Goal: Task Accomplishment & Management: Use online tool/utility

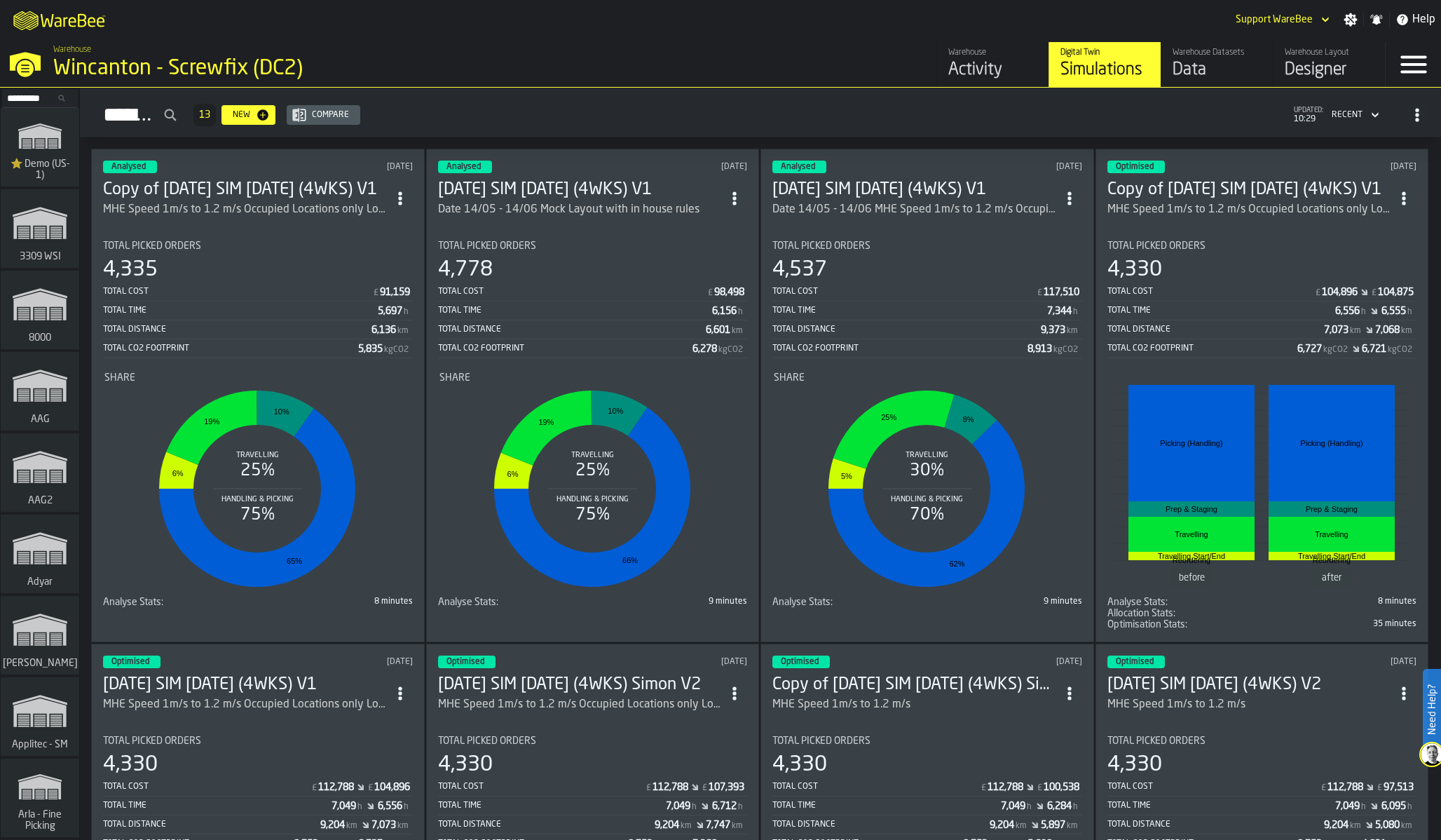
click at [49, 95] on input "Search..." at bounding box center [41, 98] width 73 height 16
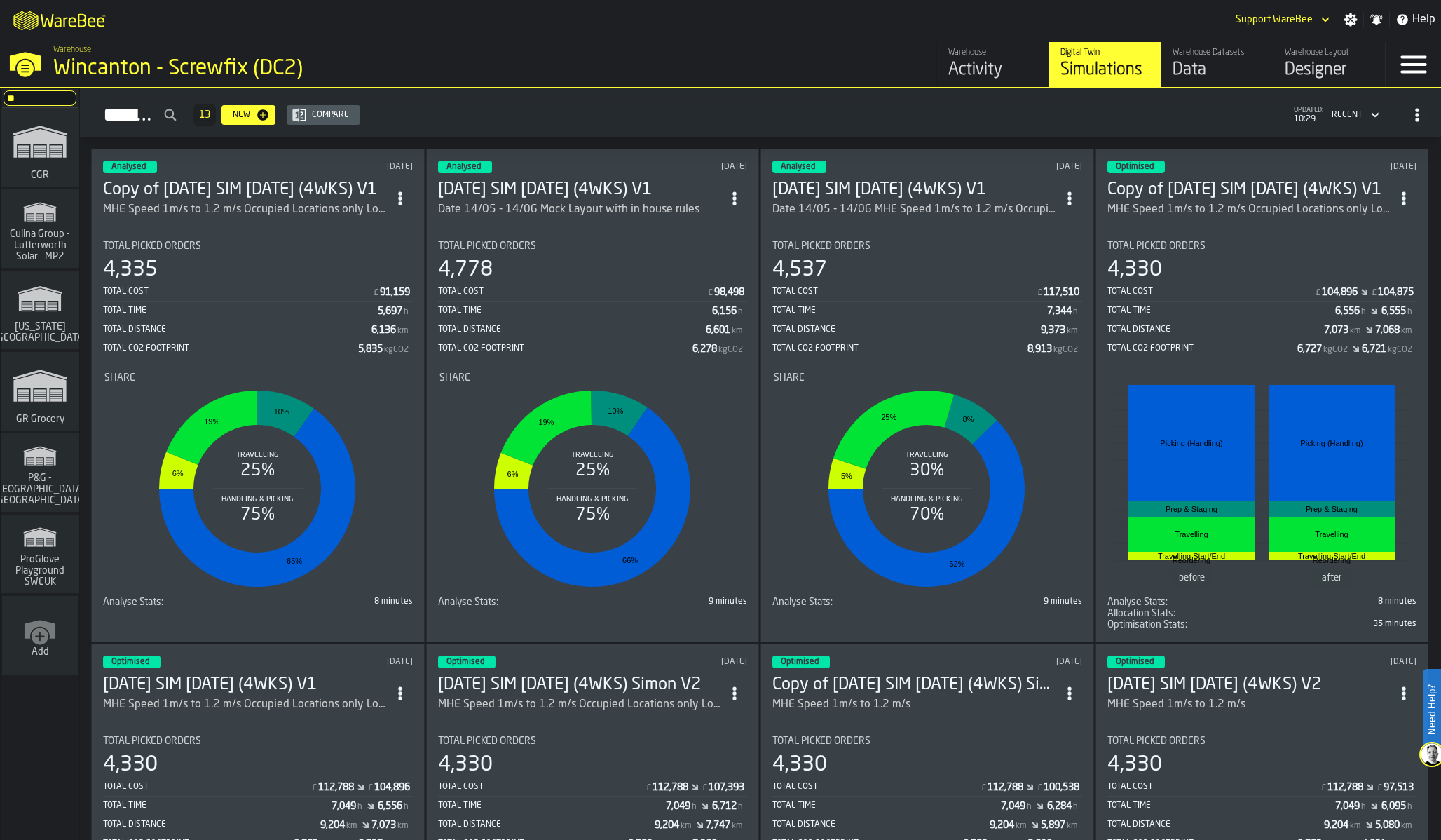
type input "**"
click at [46, 400] on icon "link-to-/wh/i/e451d98b-95f6-4604-91ff-c80219f9c36d/simulations" at bounding box center [40, 385] width 67 height 56
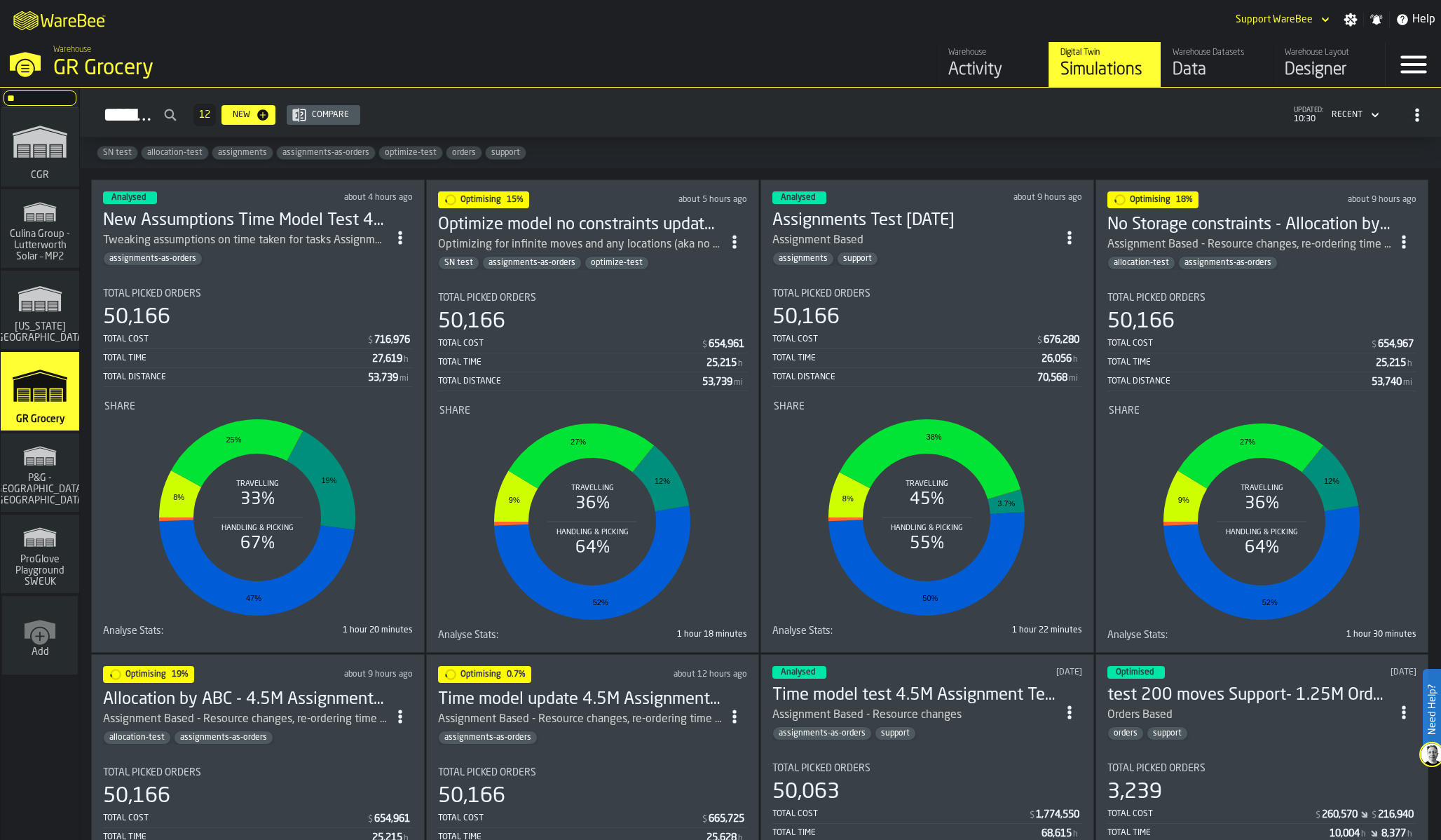
click at [1323, 66] on div "Designer" at bounding box center [1329, 69] width 89 height 23
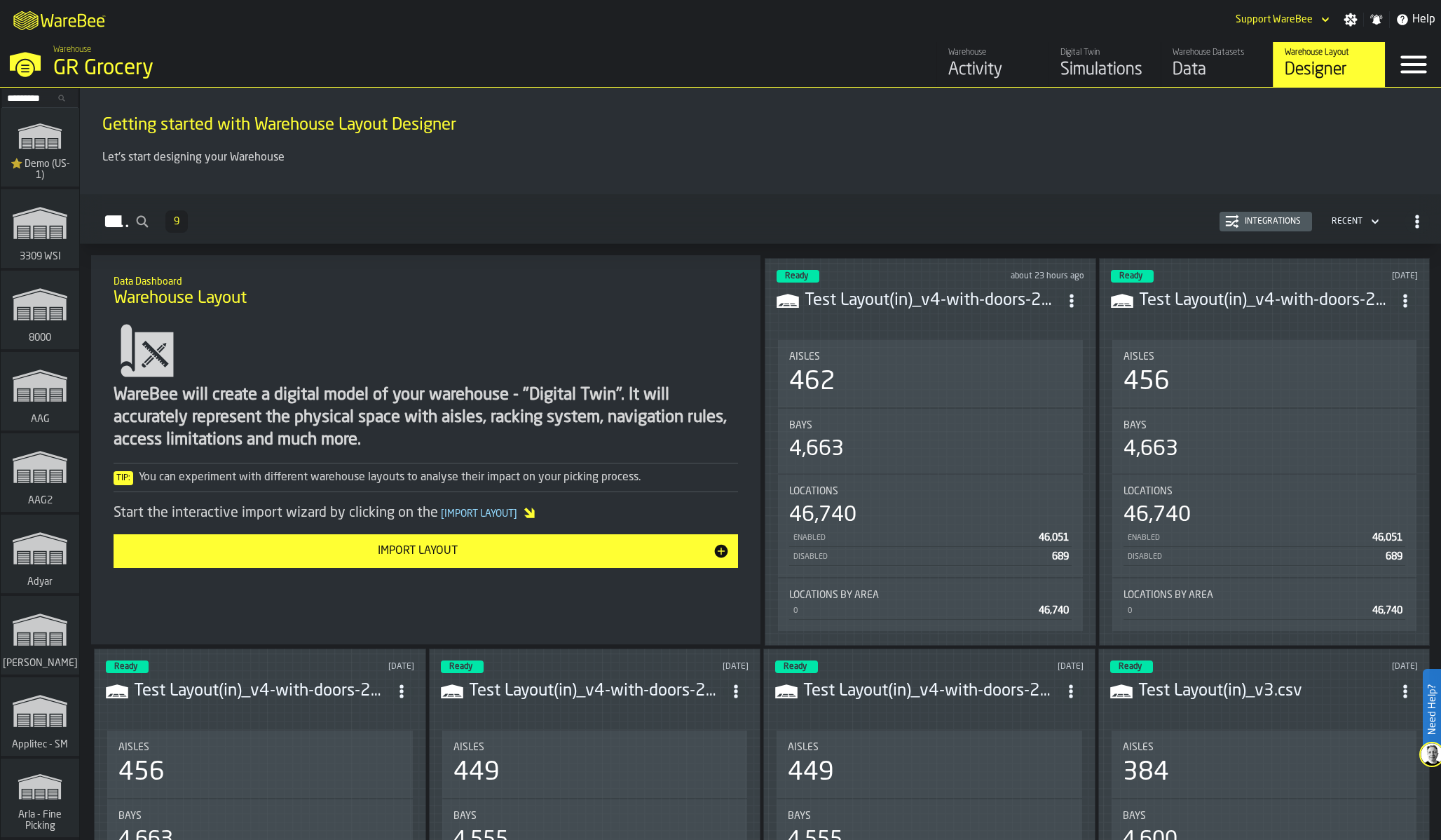
click at [1072, 311] on header "Ready about 23 hours ago Test Layout(in)_v4-with-doors-2025-09-11-fix.csv" at bounding box center [930, 298] width 308 height 56
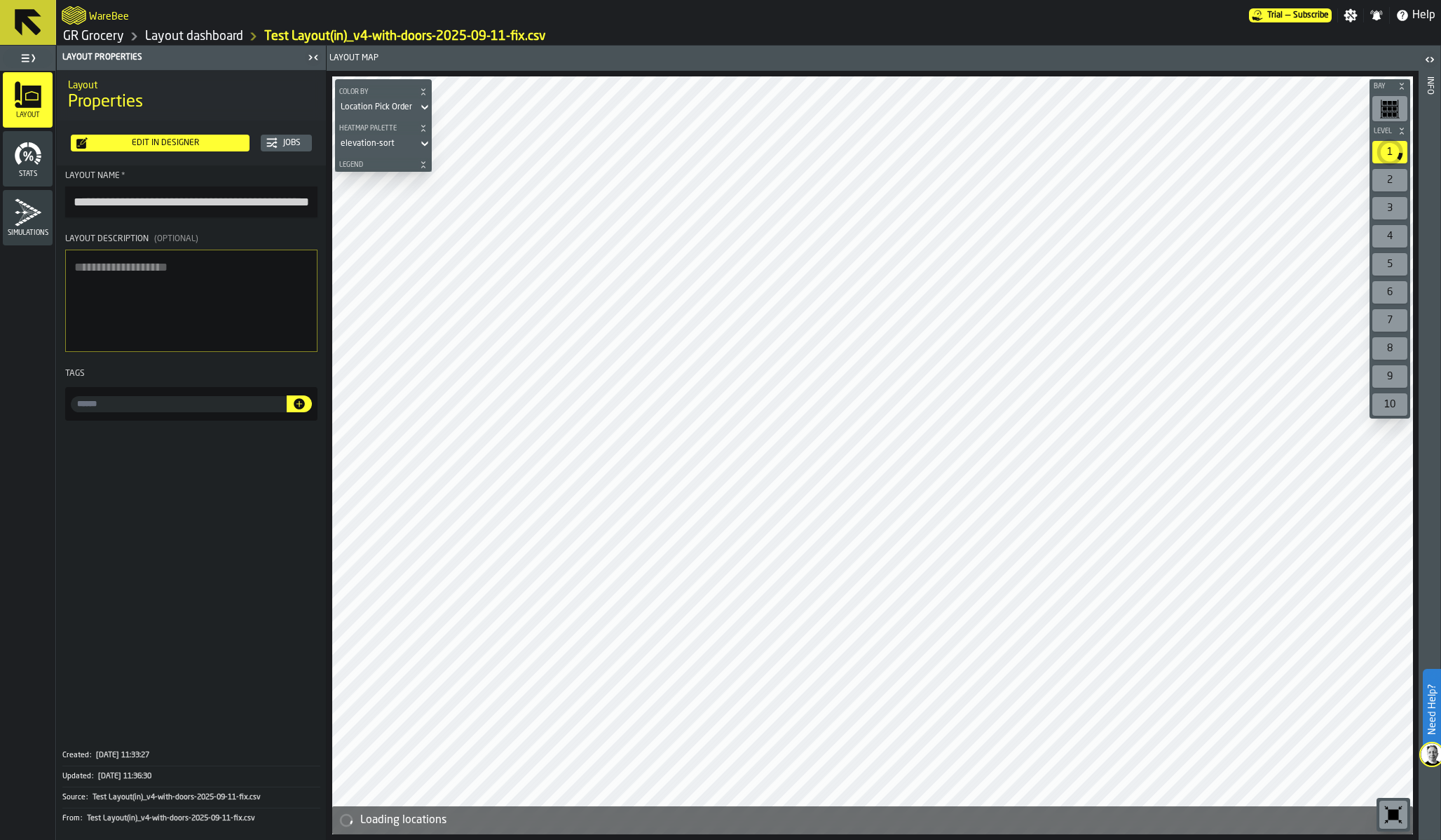
click at [154, 140] on div "Edit in Designer" at bounding box center [166, 143] width 156 height 10
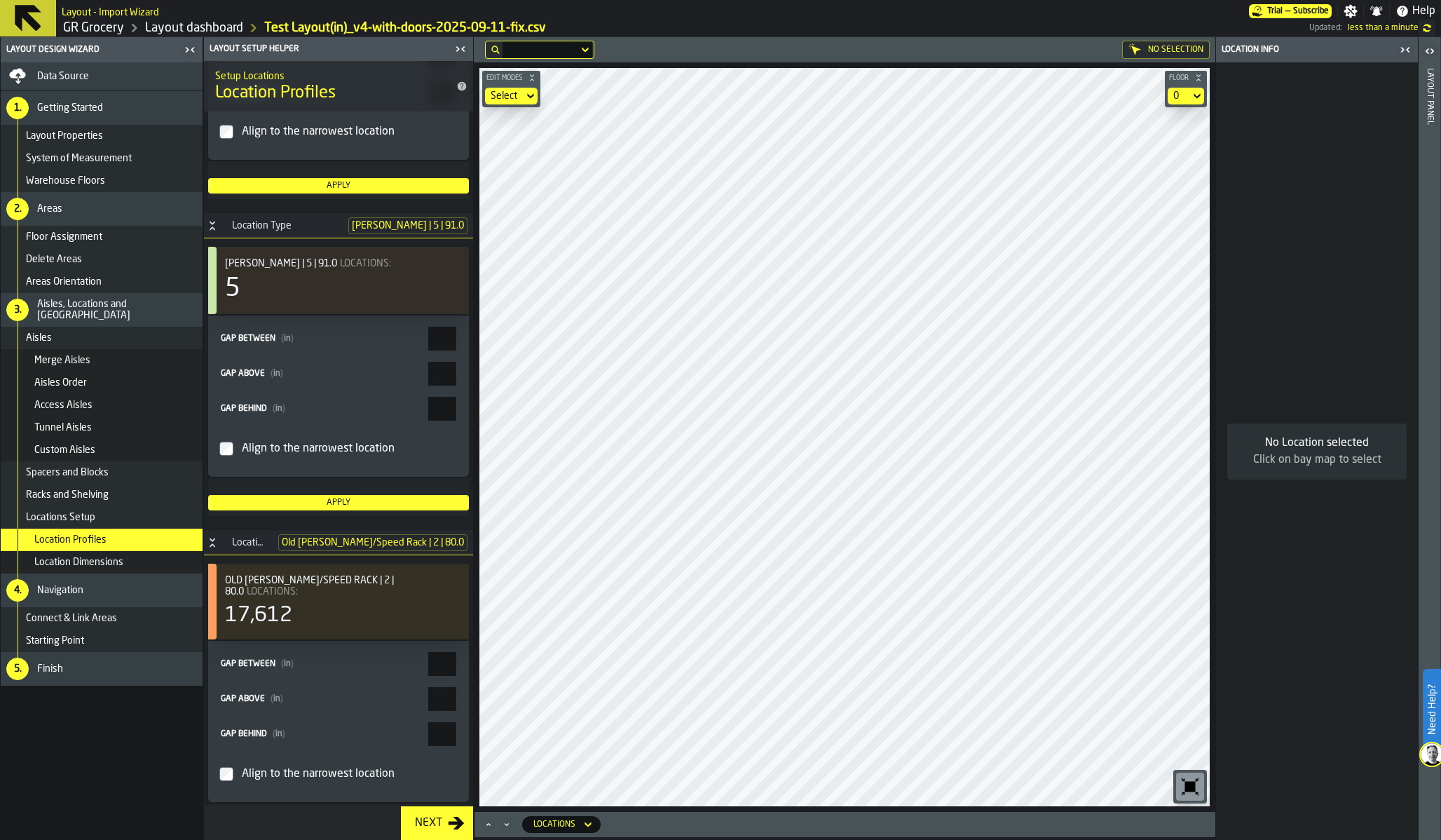
scroll to position [4407, 0]
click at [122, 677] on div "5. Finish" at bounding box center [102, 669] width 202 height 34
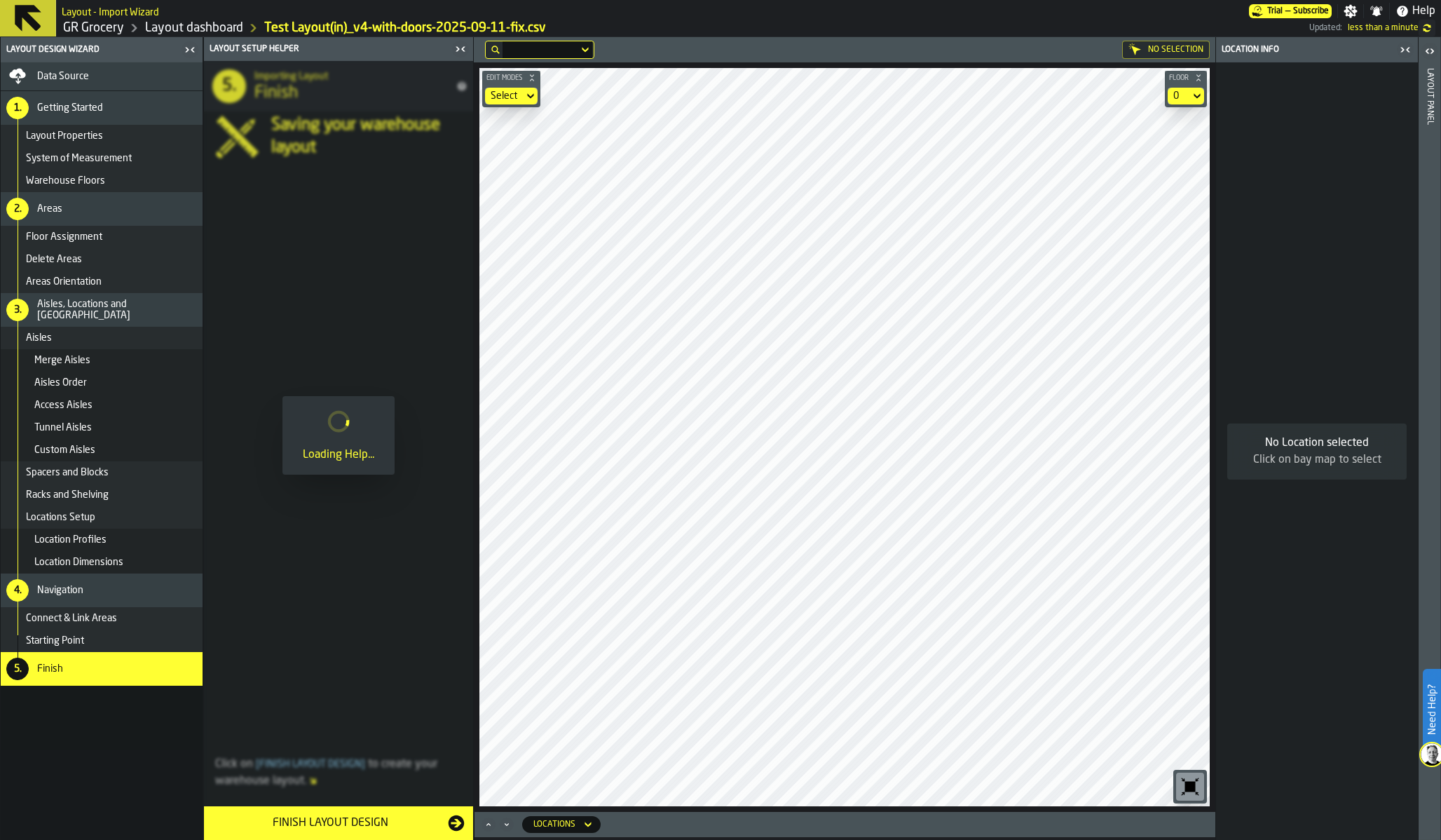
scroll to position [0, 0]
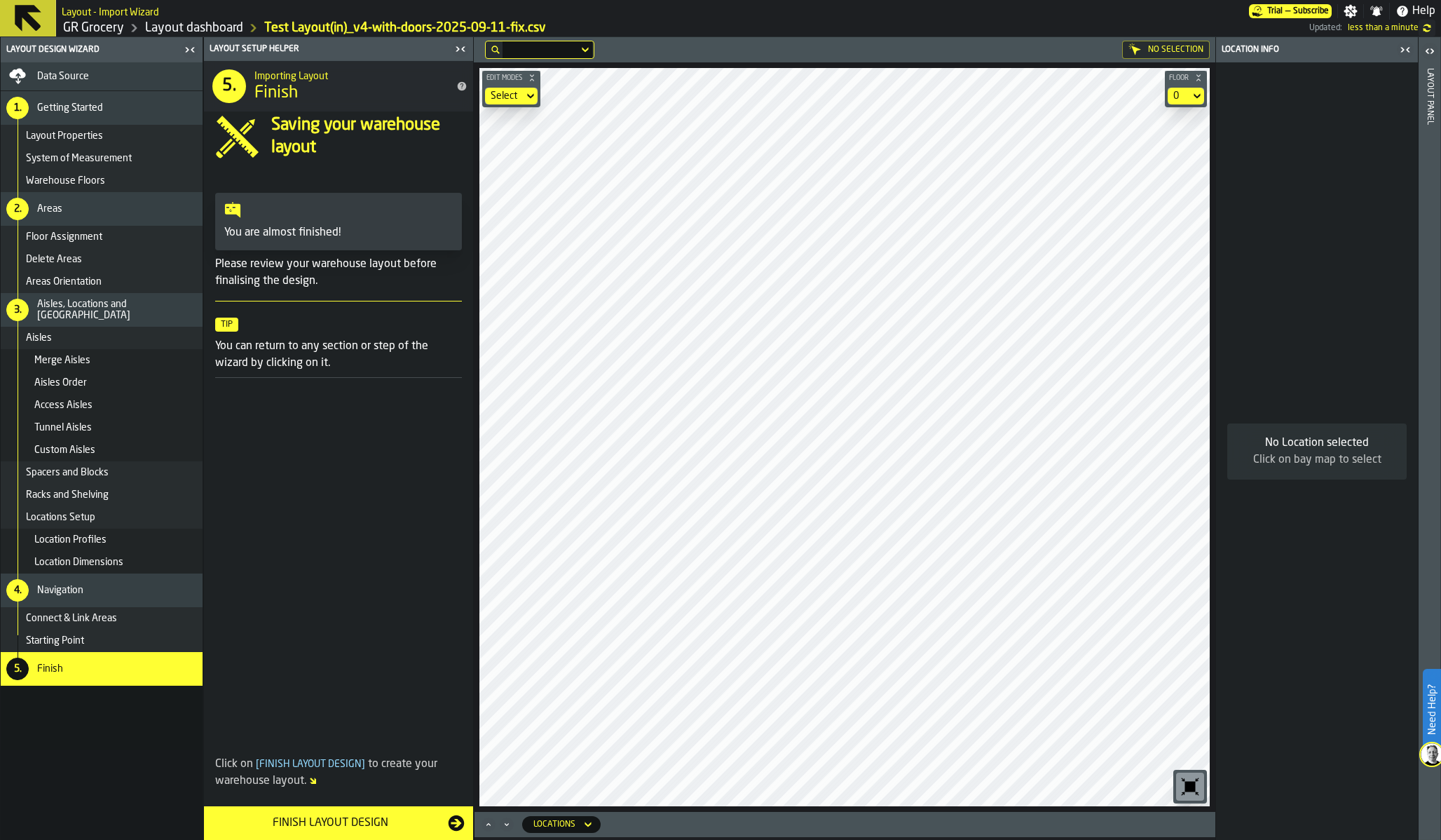
click at [427, 405] on span at bounding box center [338, 566] width 269 height 355
click at [165, 89] on div "Data Source" at bounding box center [102, 76] width 202 height 28
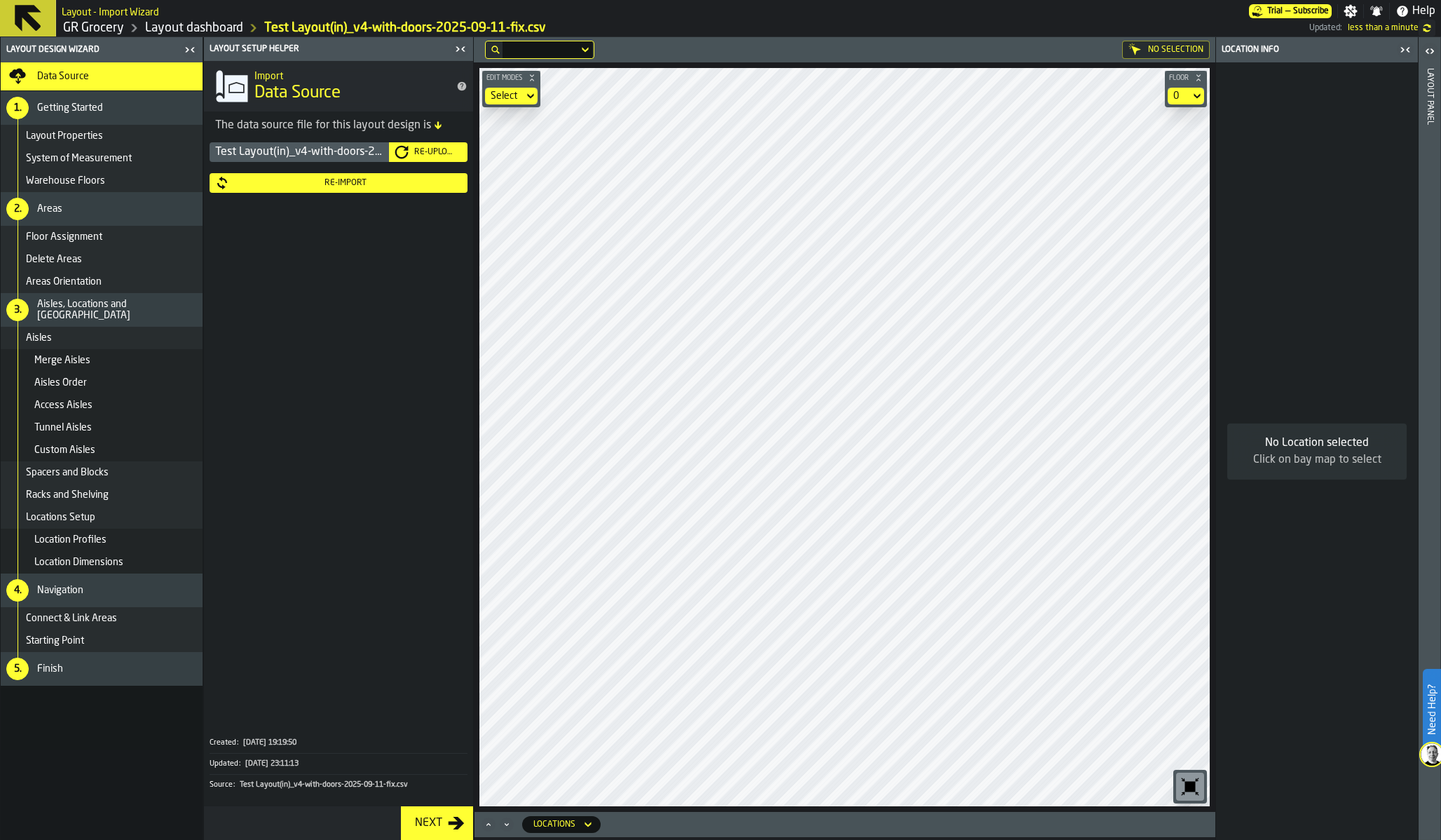
click at [0, 0] on icon "button-" at bounding box center [0, 0] width 0 height 0
click at [429, 289] on div "Test Layout(in)_v4-with-doors-2025-09-11-fix.csv Re-Upload Re-Import" at bounding box center [338, 430] width 269 height 582
click at [342, 188] on div "Re-Import" at bounding box center [345, 183] width 233 height 10
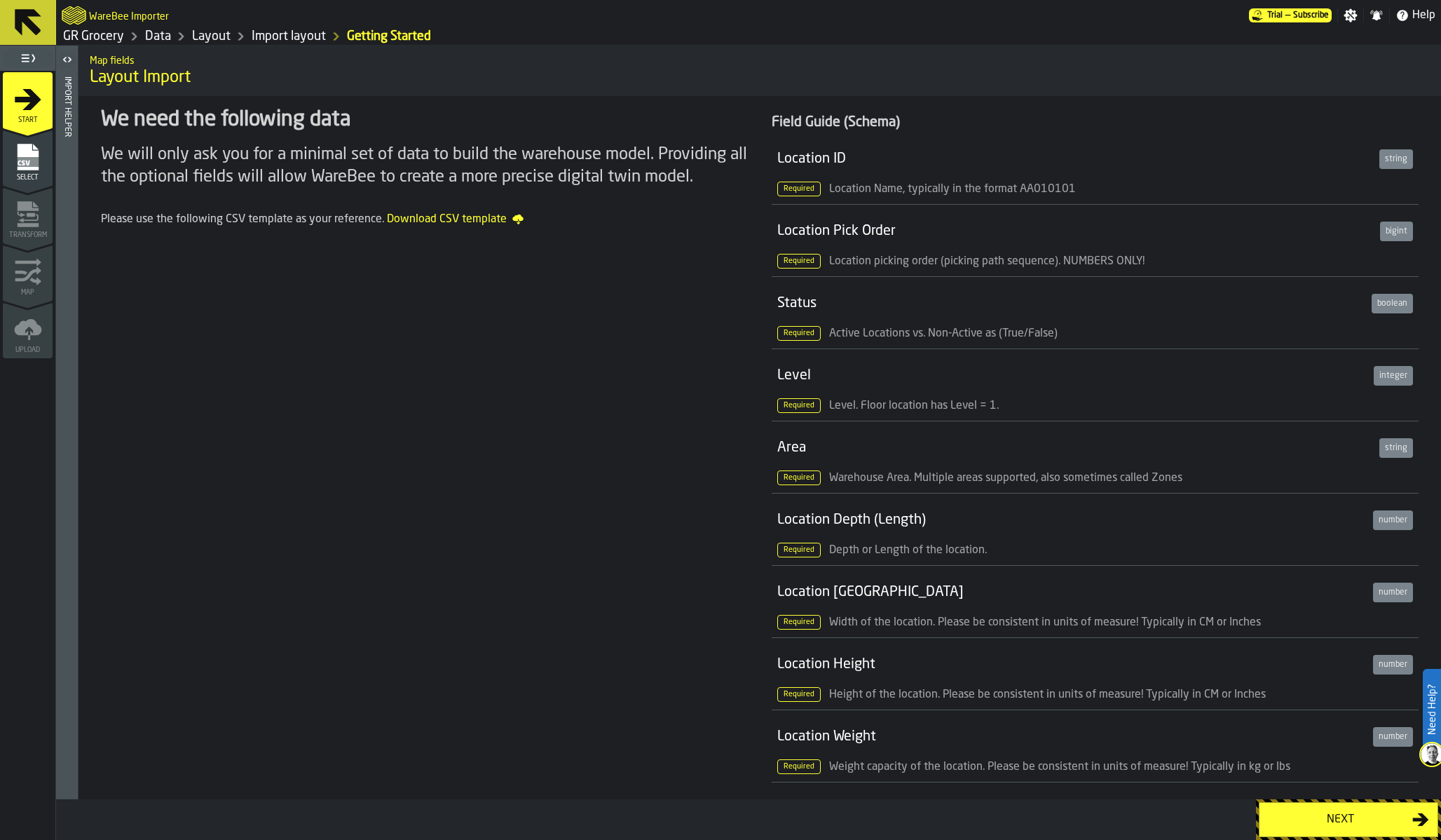
click at [30, 175] on span "Select" at bounding box center [28, 178] width 49 height 8
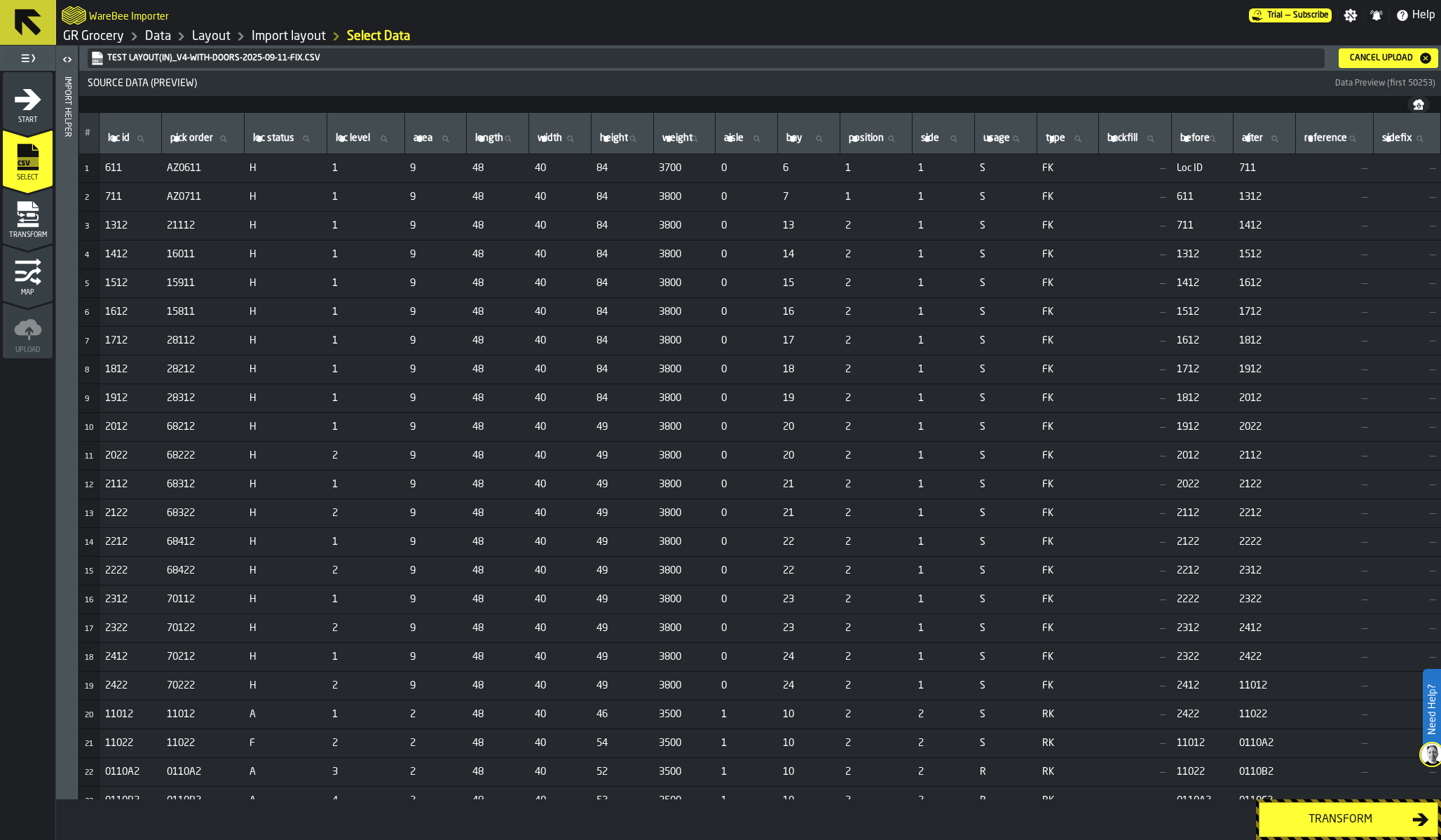
click at [20, 219] on icon "menu Transform" at bounding box center [28, 218] width 21 height 8
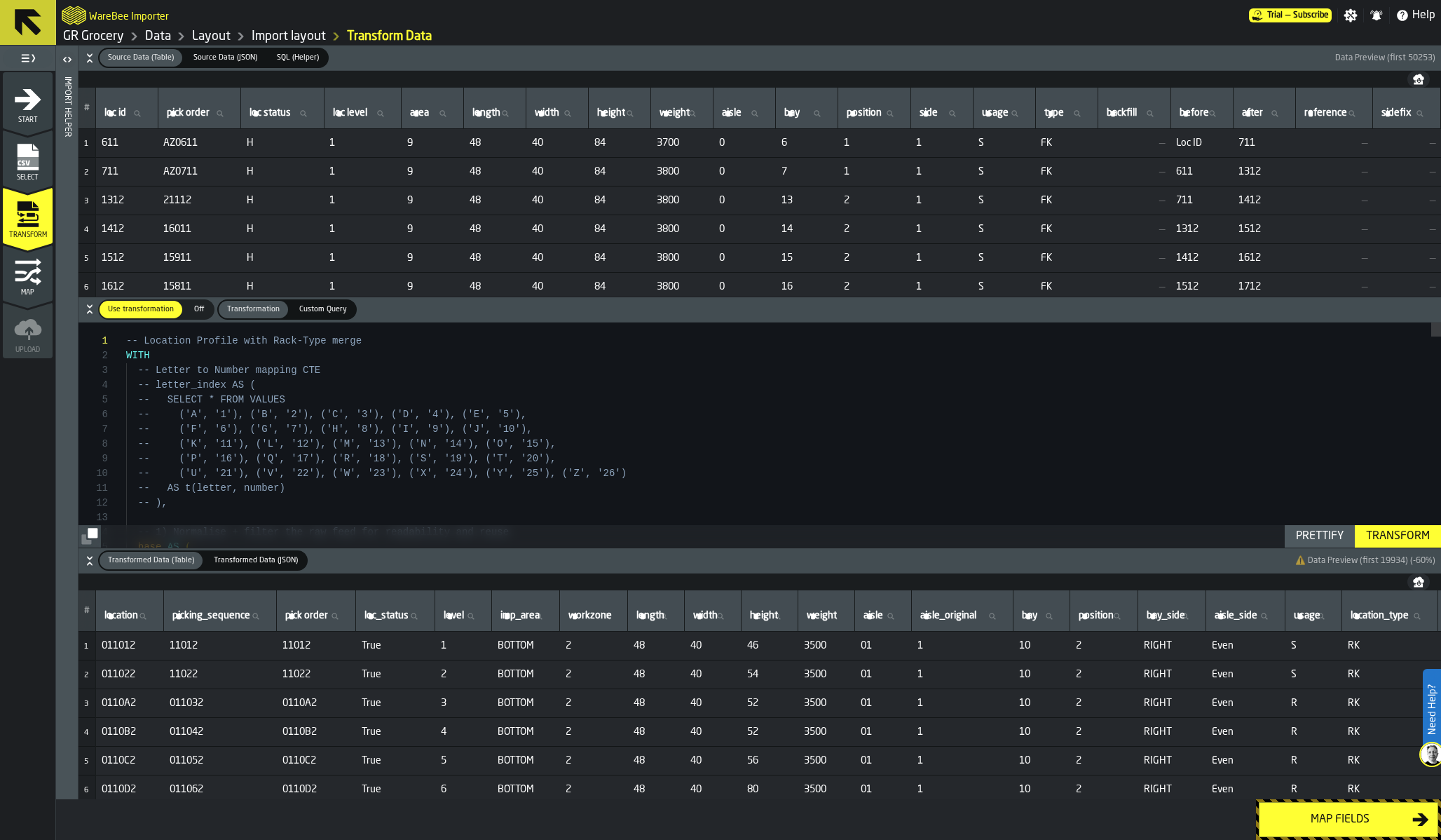
scroll to position [58, 0]
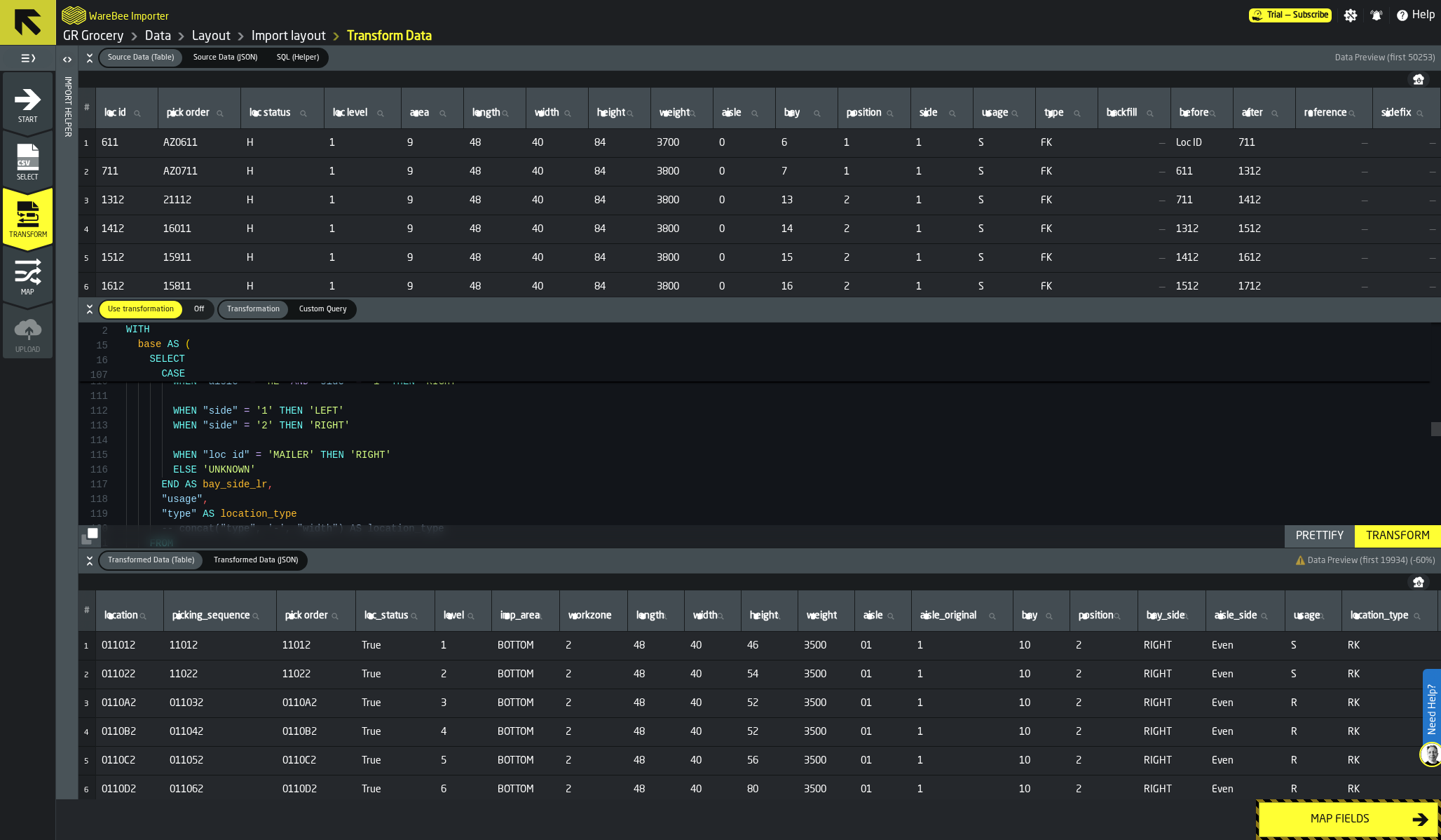
click at [359, 428] on div "CASE -- Flipping logic Left/Right (from WMS side); HE special-case WHEN "aisle"…" at bounding box center [783, 532] width 1315 height 3547
type textarea "**********"
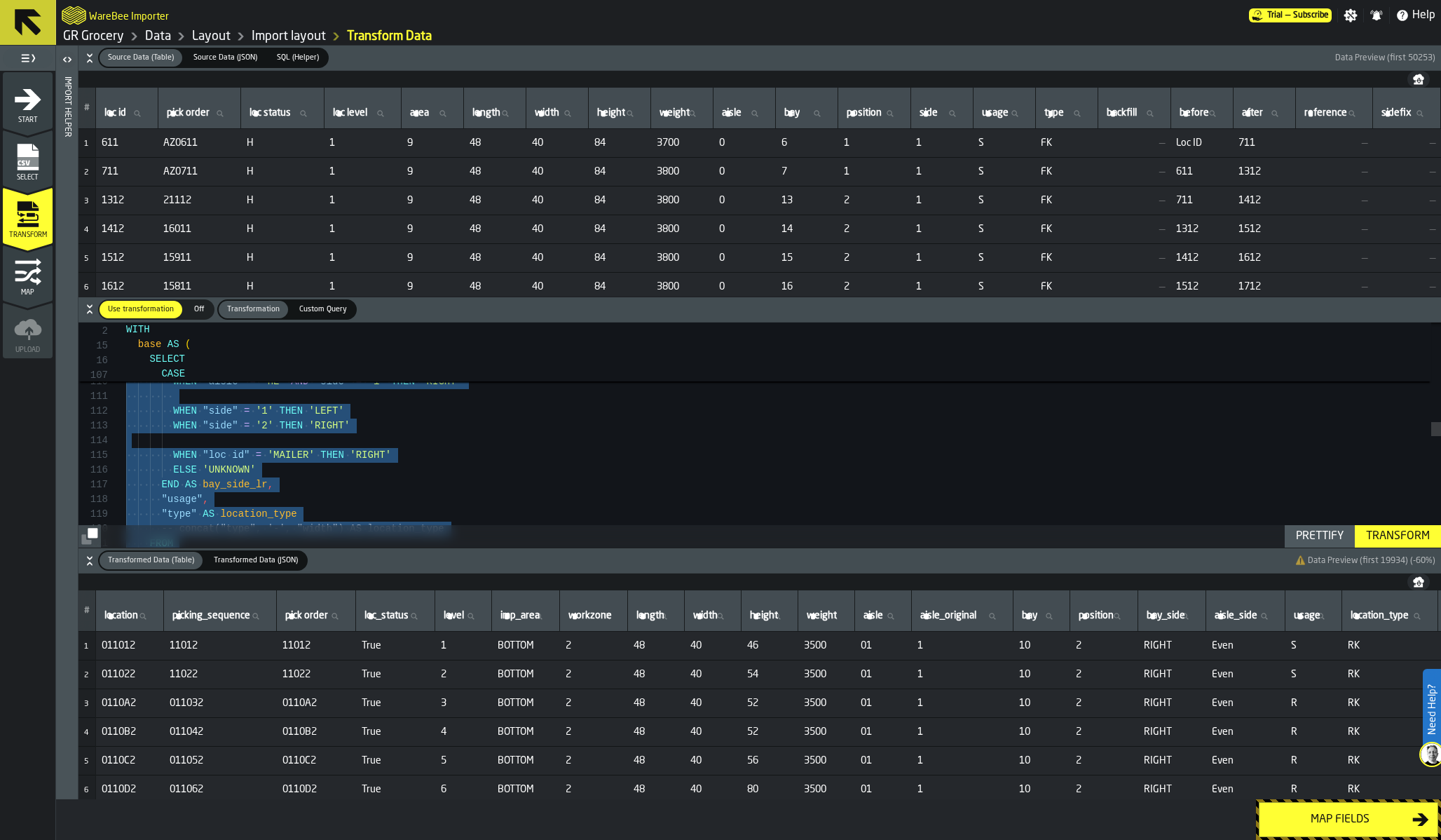
click at [25, 266] on icon "menu Map" at bounding box center [28, 272] width 28 height 28
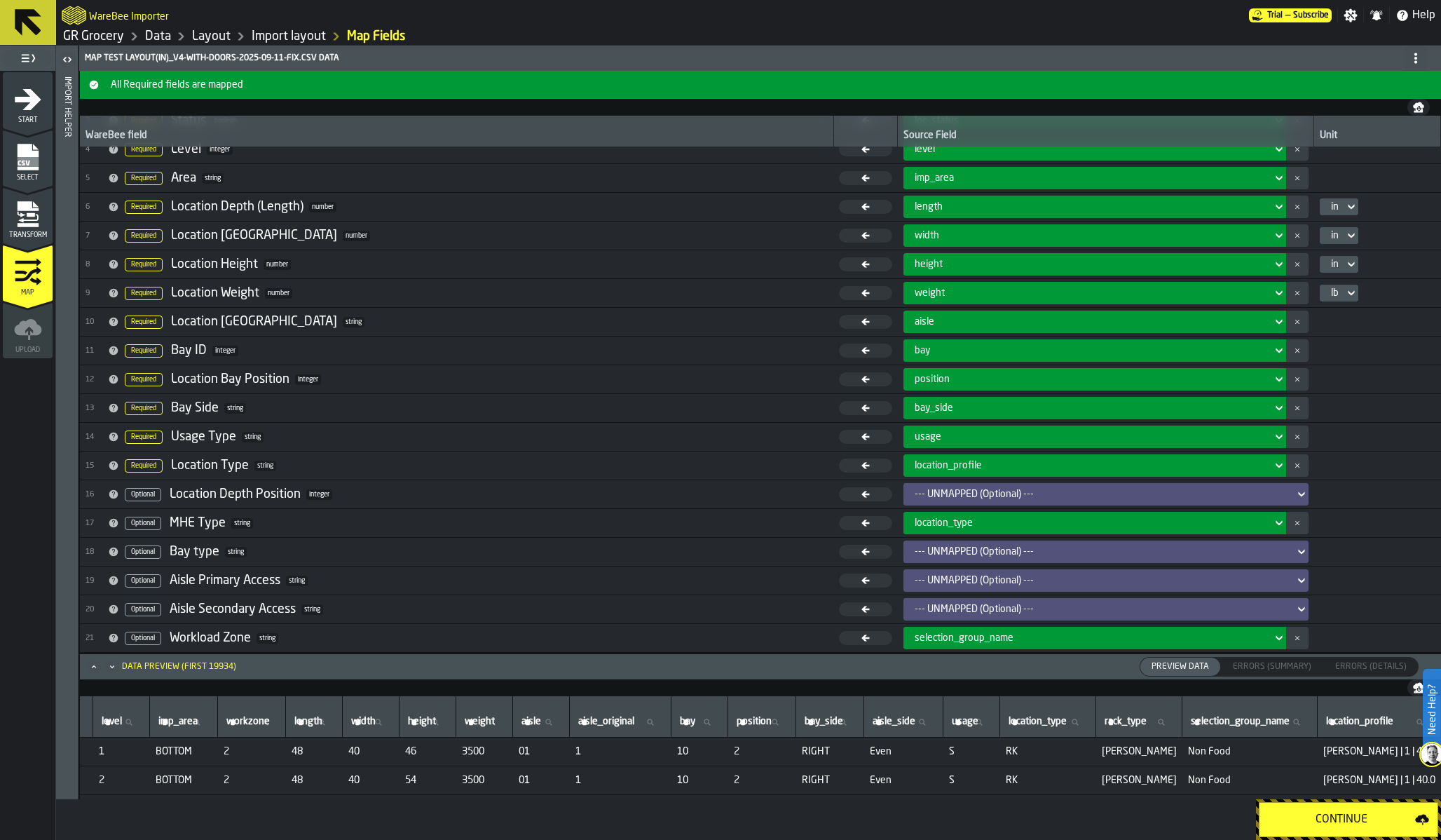
scroll to position [0, 407]
click at [337, 537] on td "18 Optional Bay type string" at bounding box center [456, 551] width 753 height 29
click at [107, 38] on link "GR Grocery" at bounding box center [94, 37] width 61 height 16
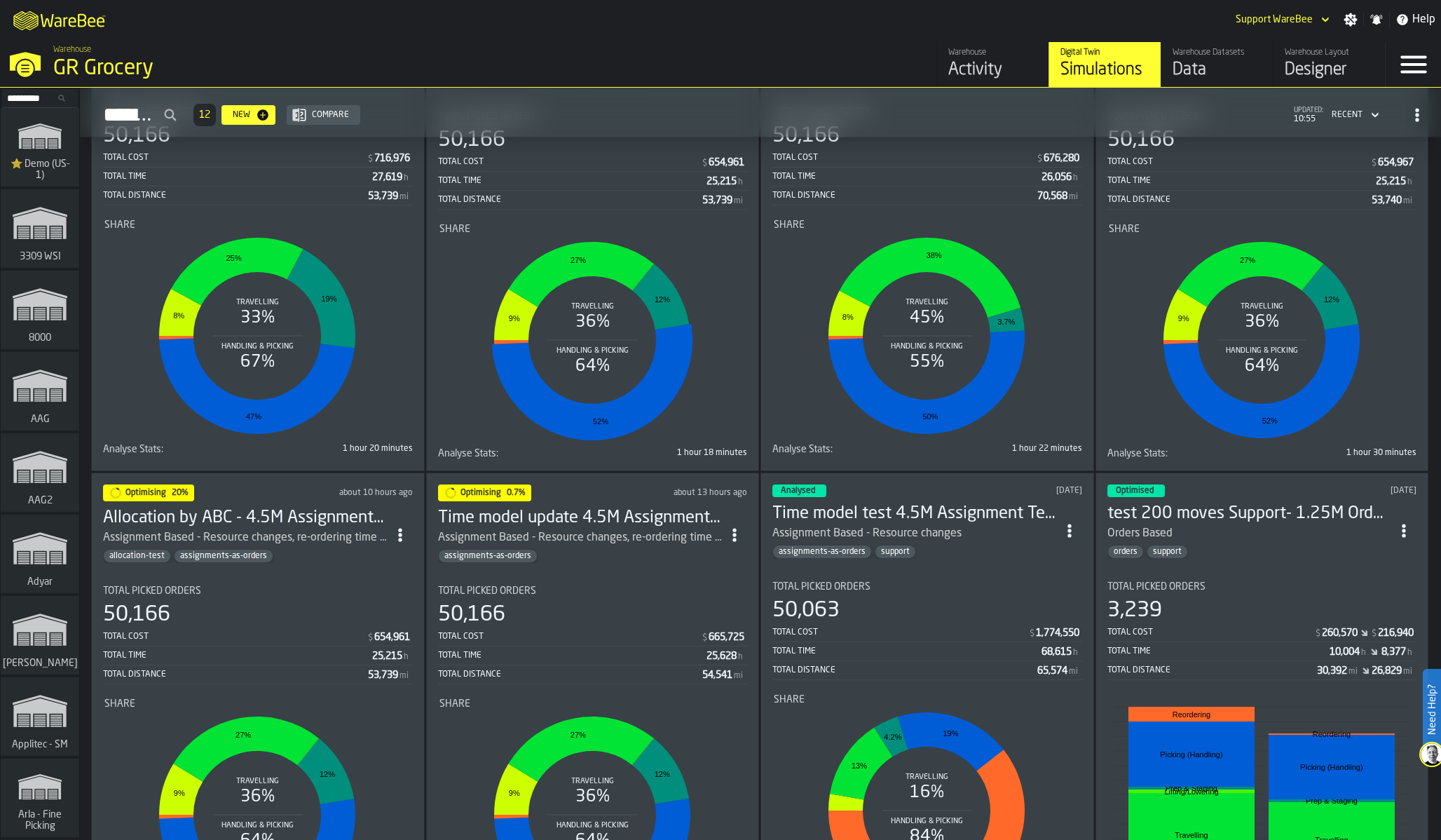
scroll to position [203, 0]
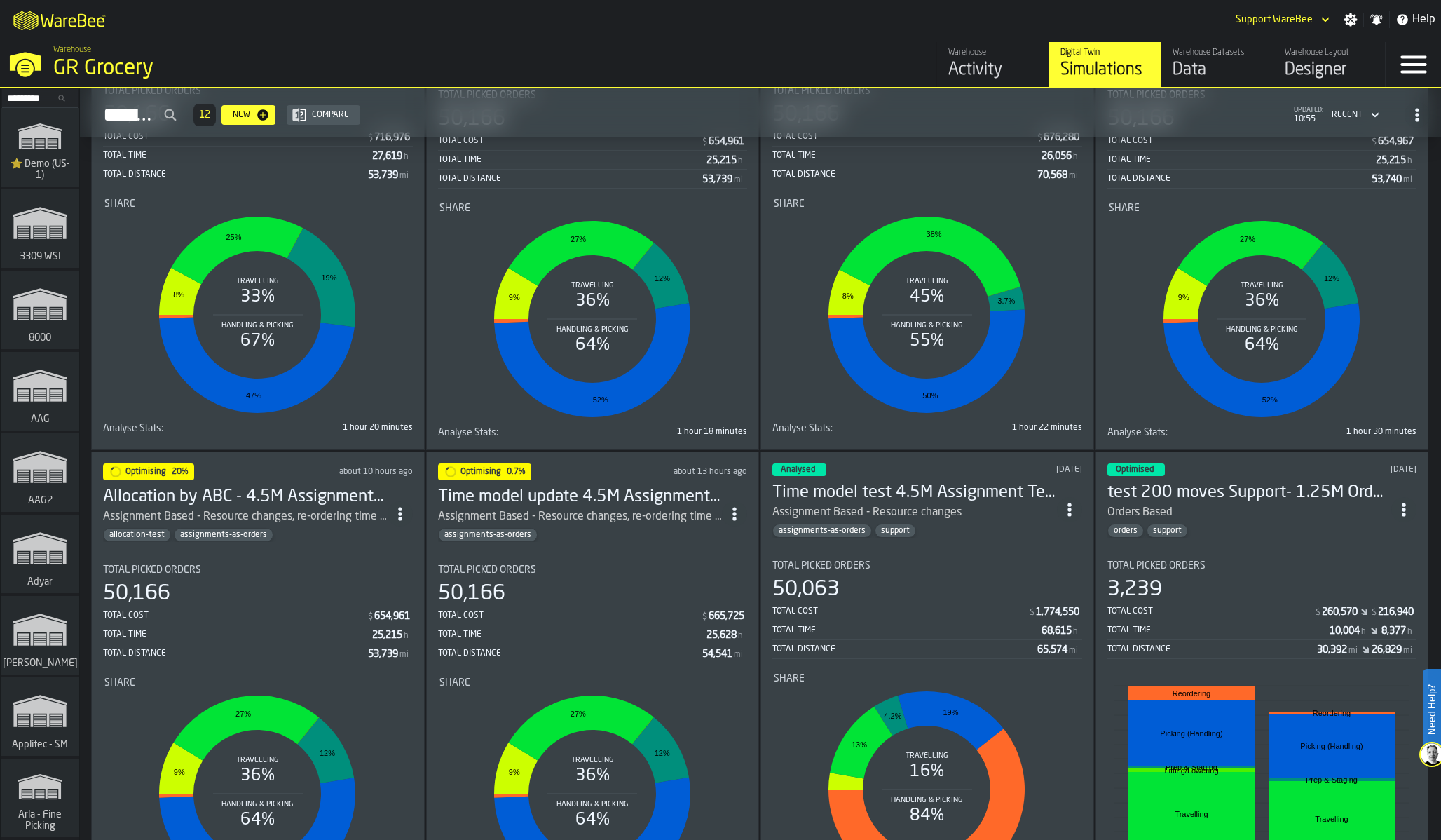
click at [595, 623] on div "Total Cost $ 665,725" at bounding box center [593, 616] width 310 height 18
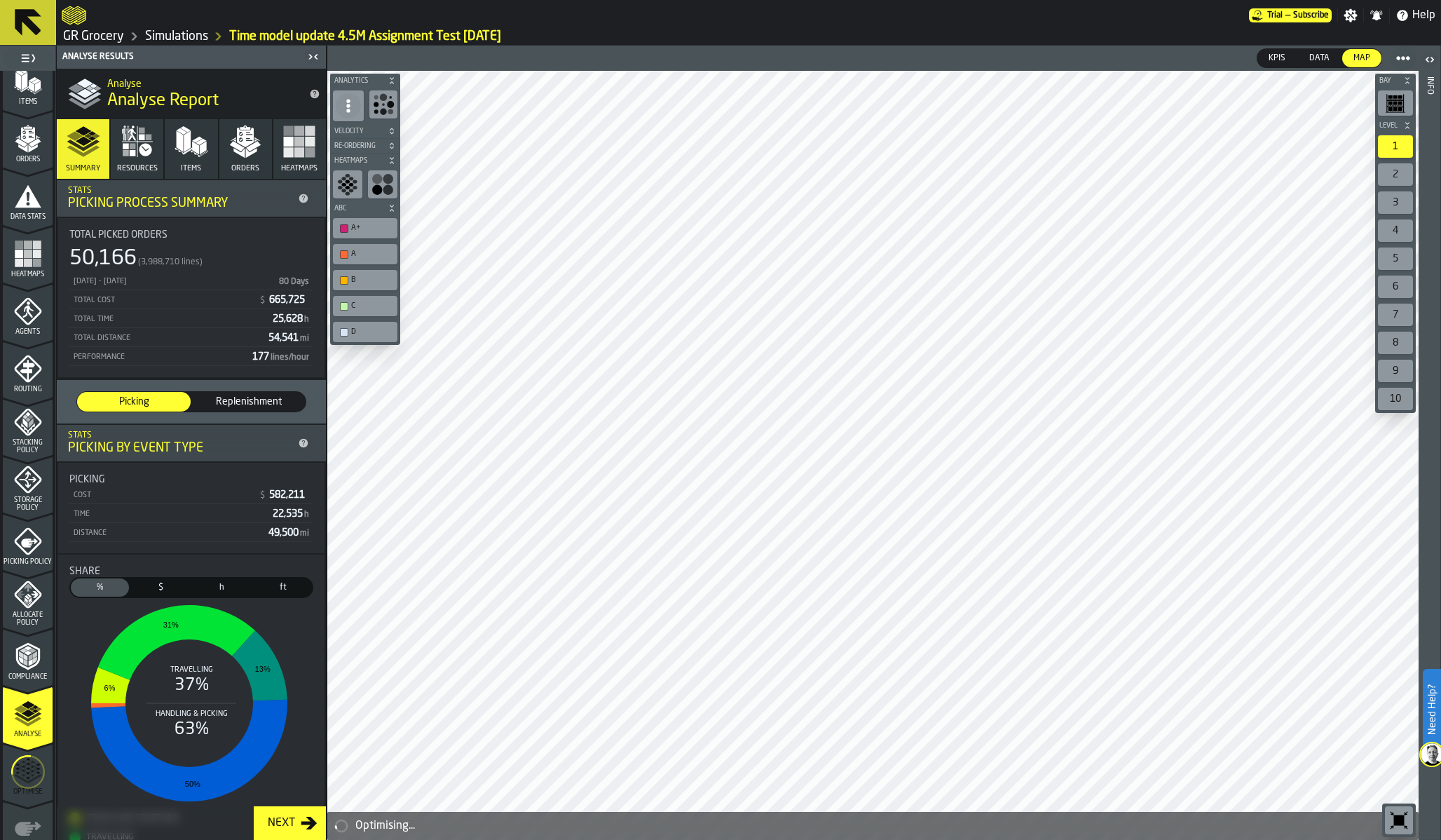
scroll to position [265, 0]
